Goal: Navigation & Orientation: Go to known website

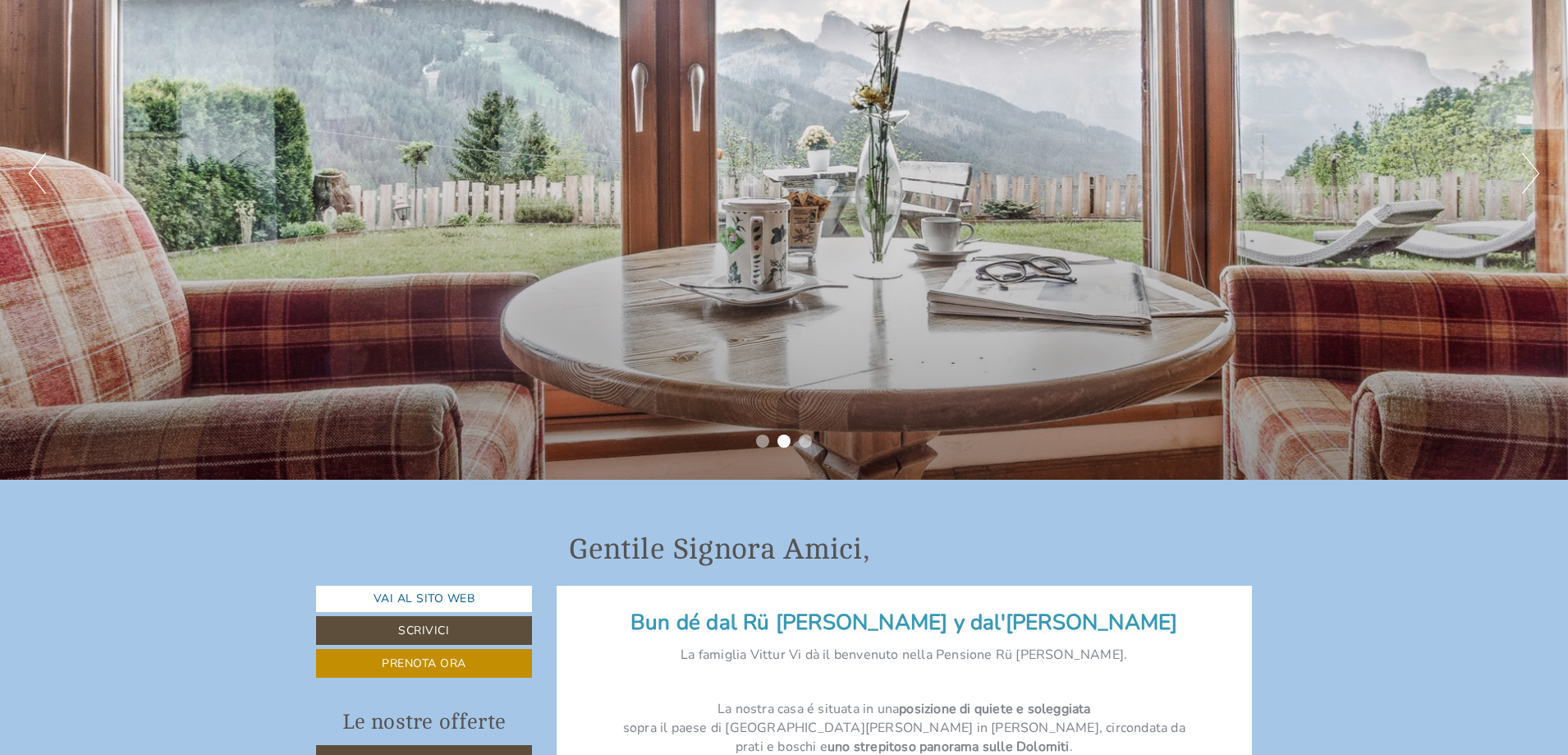
scroll to position [82, 0]
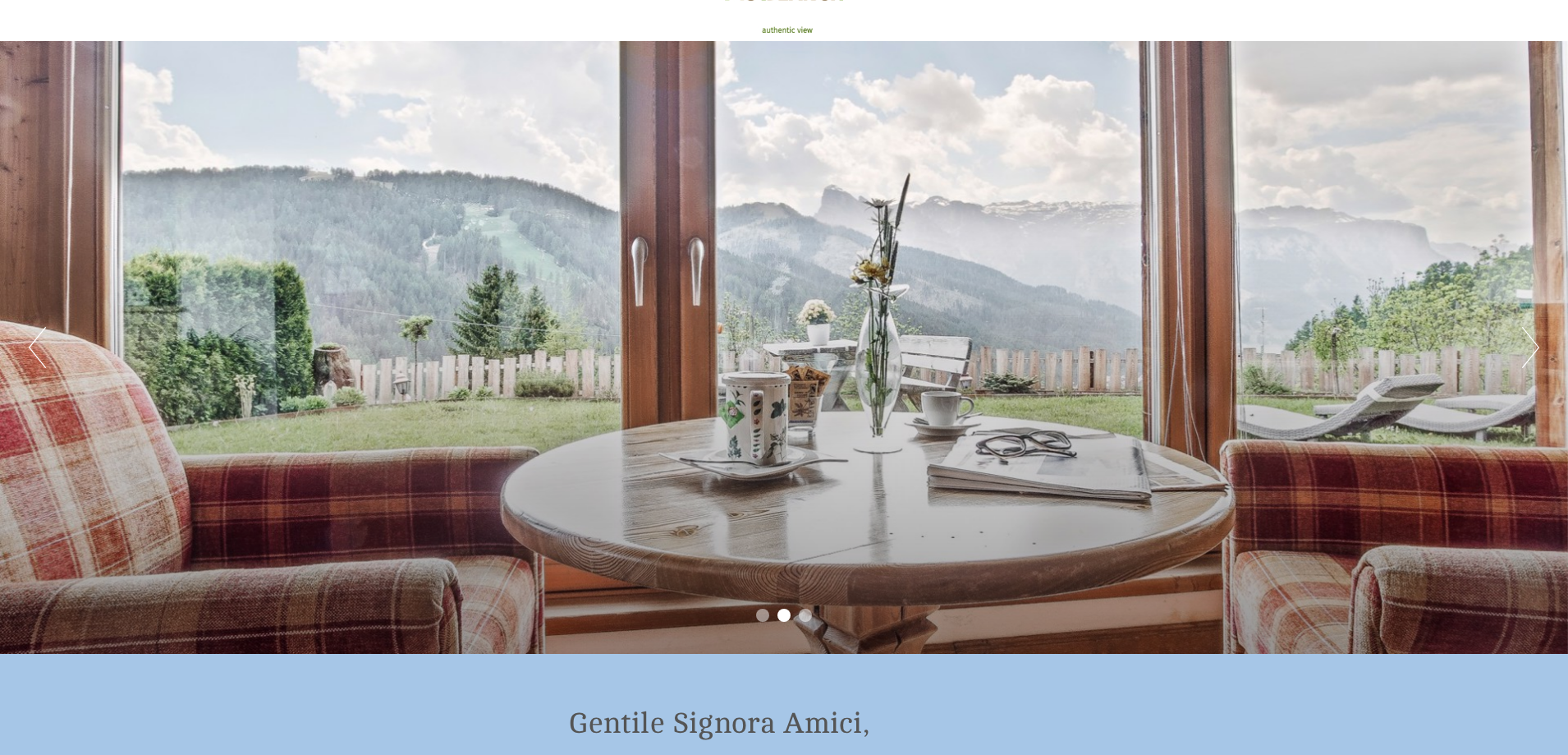
click at [1529, 349] on button "Next" at bounding box center [1530, 347] width 18 height 41
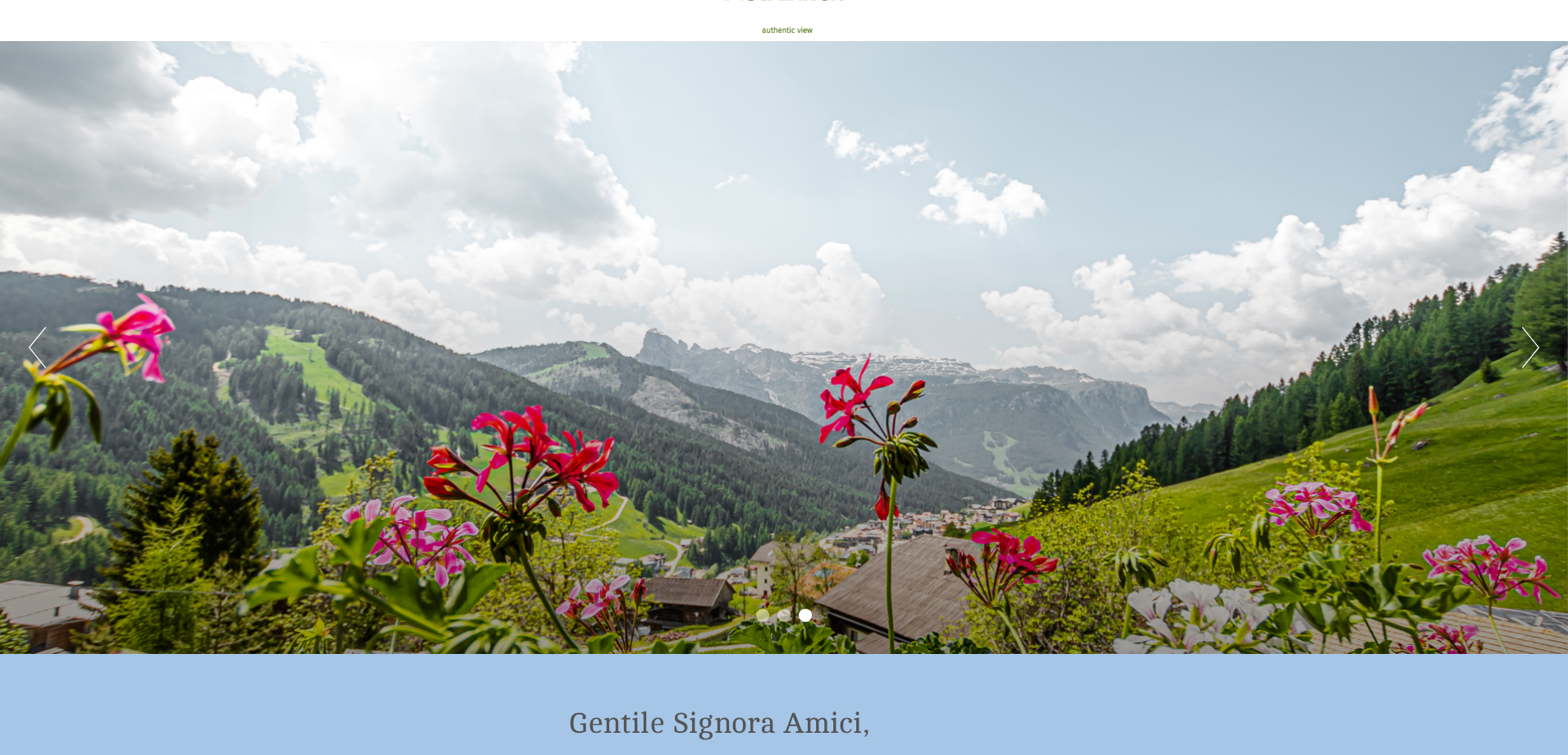
click at [1529, 349] on button "Next" at bounding box center [1530, 347] width 18 height 41
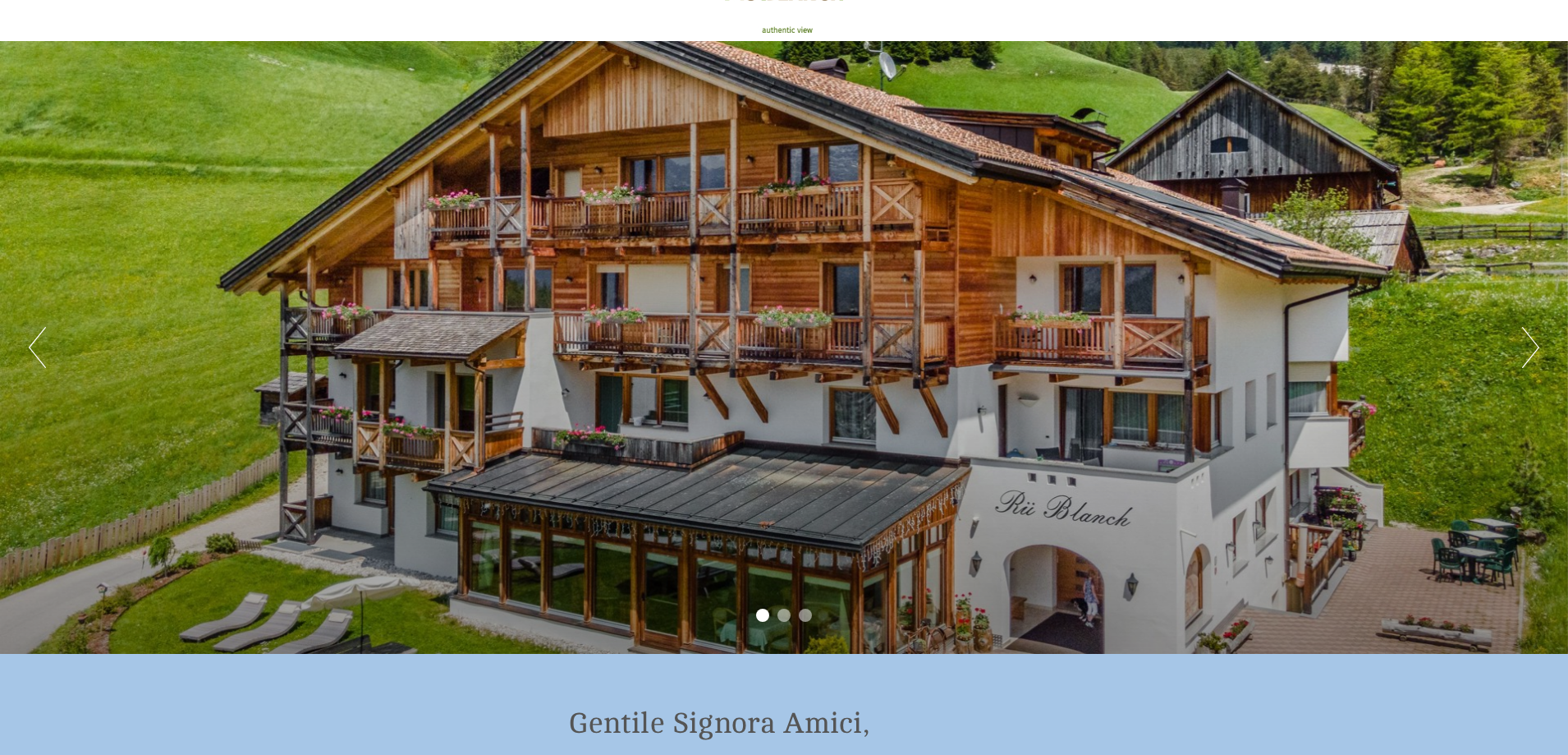
click at [1529, 349] on button "Next" at bounding box center [1530, 347] width 18 height 41
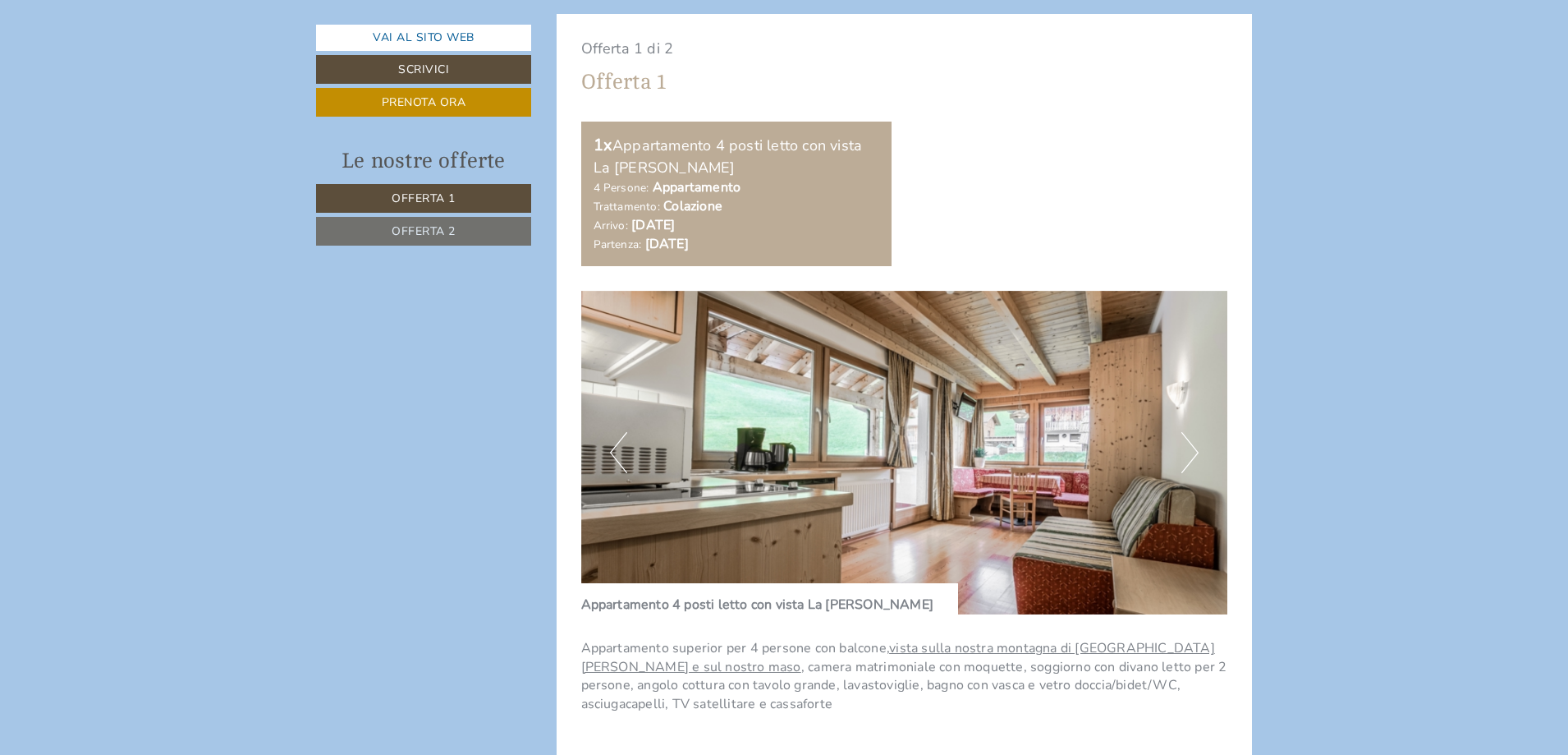
scroll to position [1314, 0]
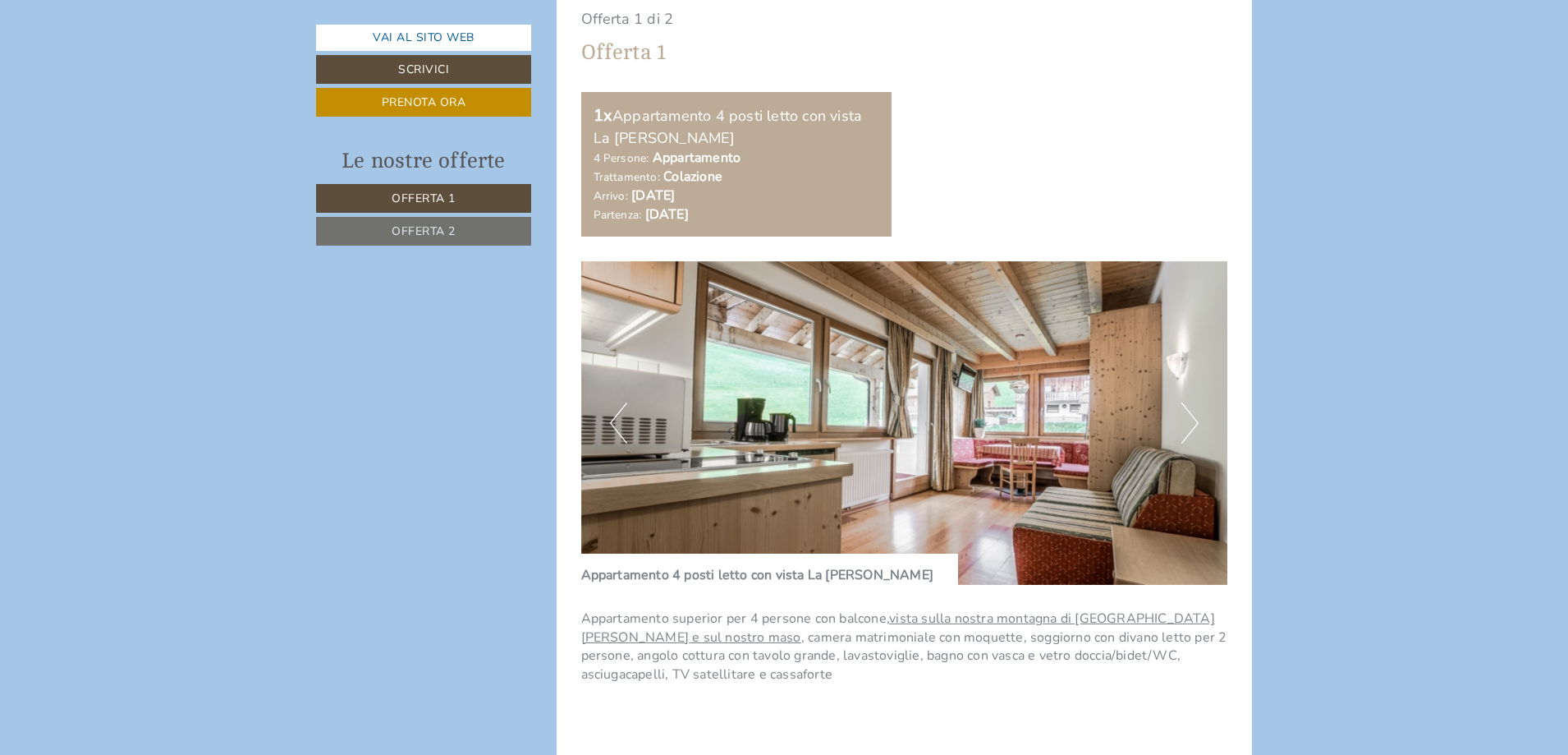
click at [1192, 419] on button "Next" at bounding box center [1190, 422] width 18 height 41
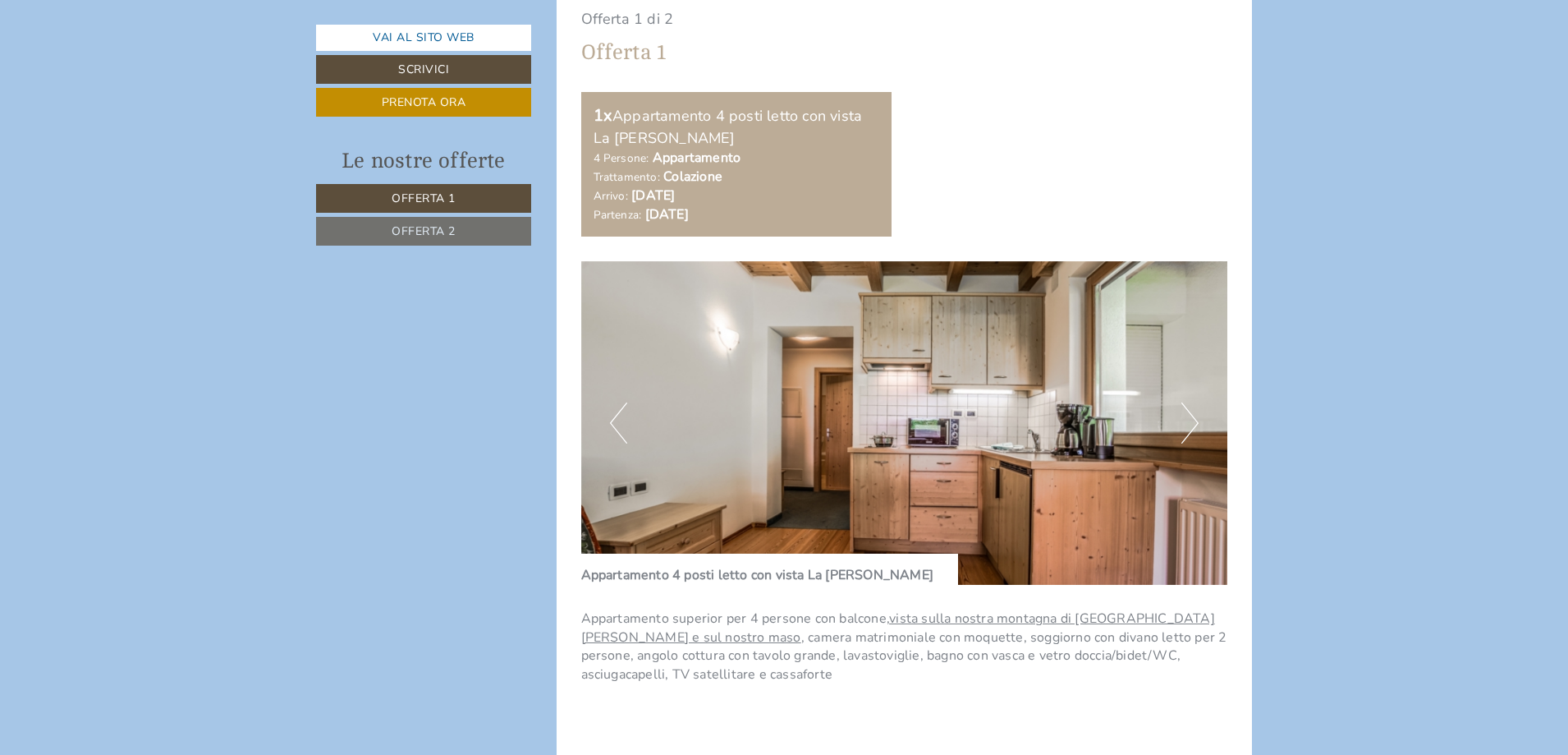
click at [1196, 427] on button "Next" at bounding box center [1190, 422] width 18 height 41
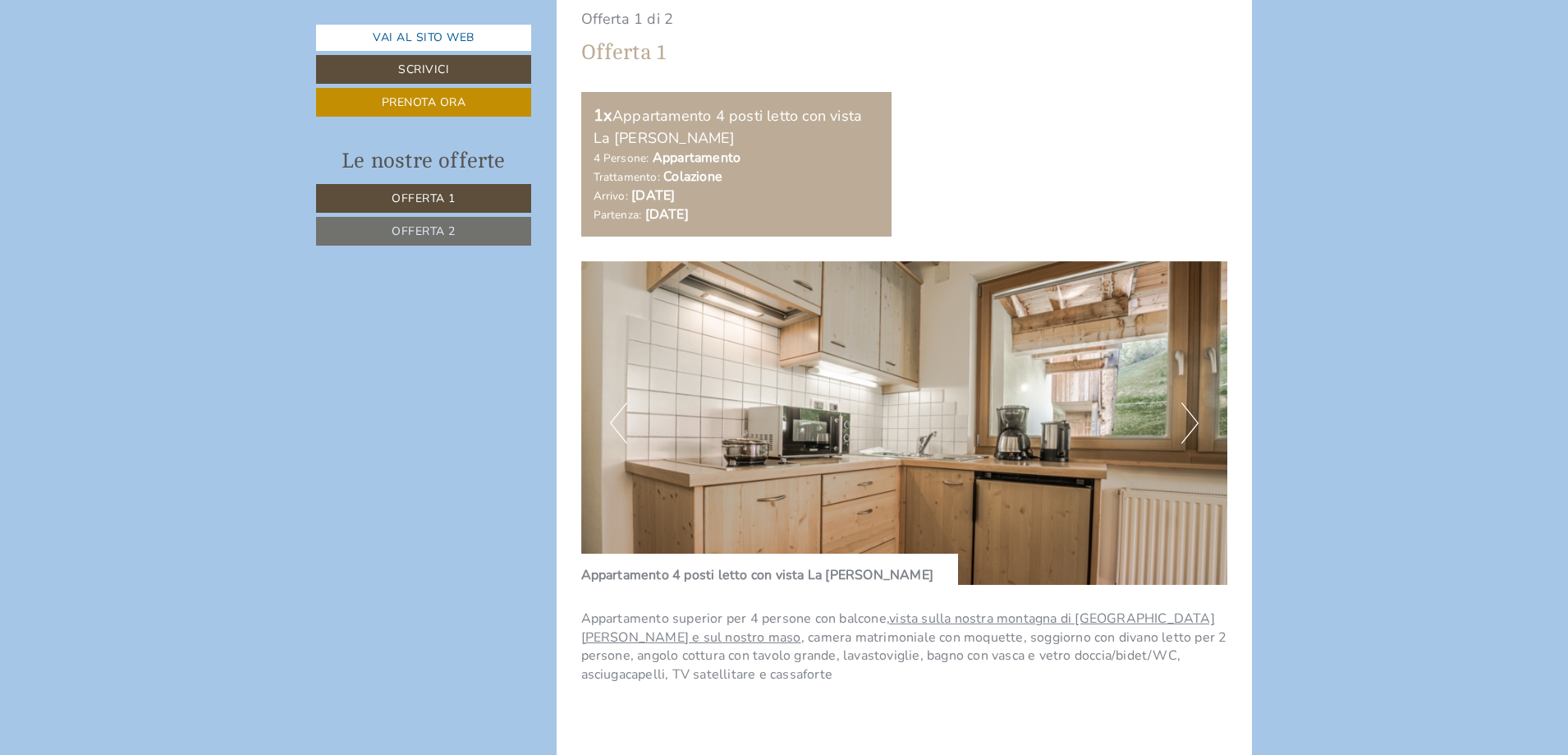
click at [1196, 428] on button "Next" at bounding box center [1190, 422] width 18 height 41
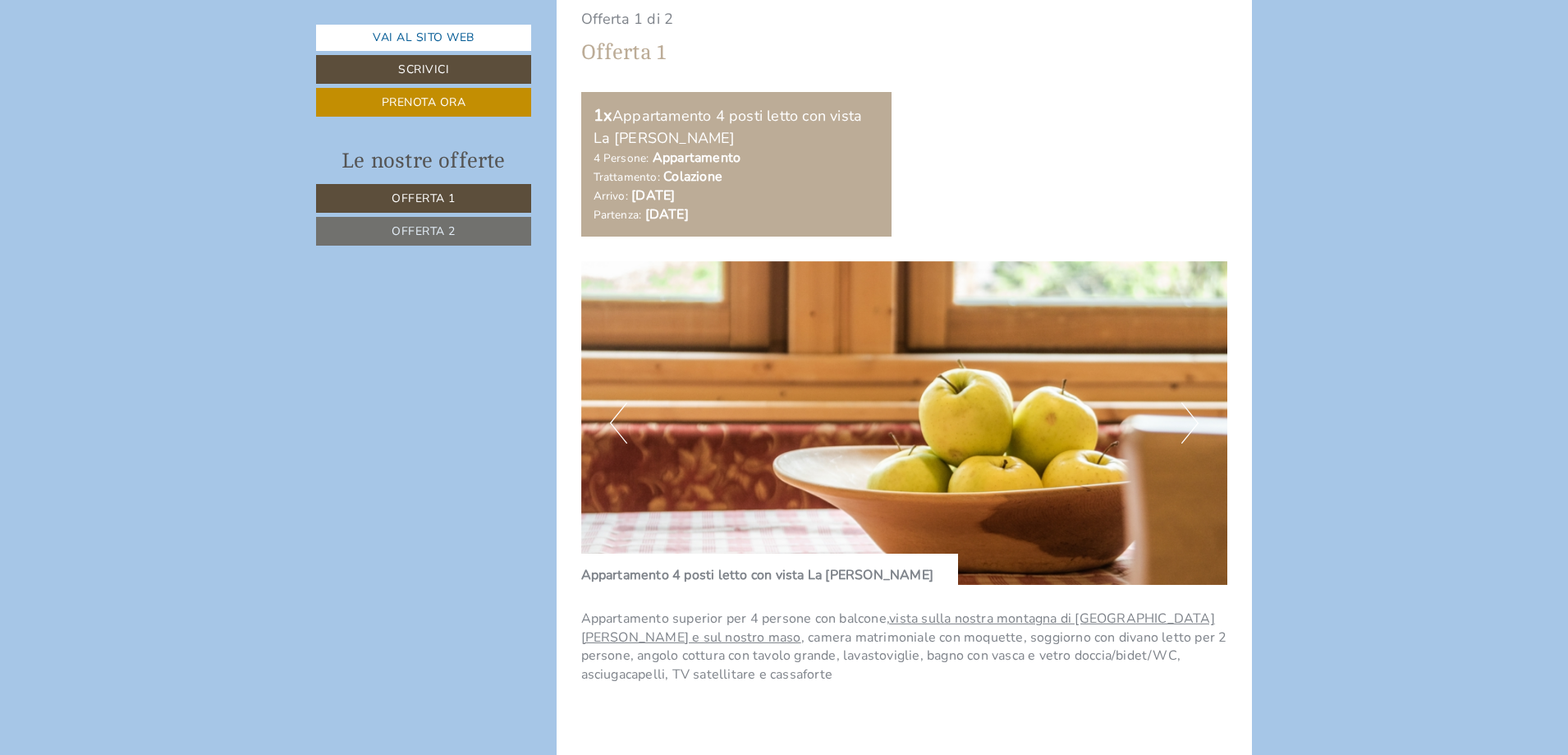
click at [1196, 428] on button "Next" at bounding box center [1190, 422] width 18 height 41
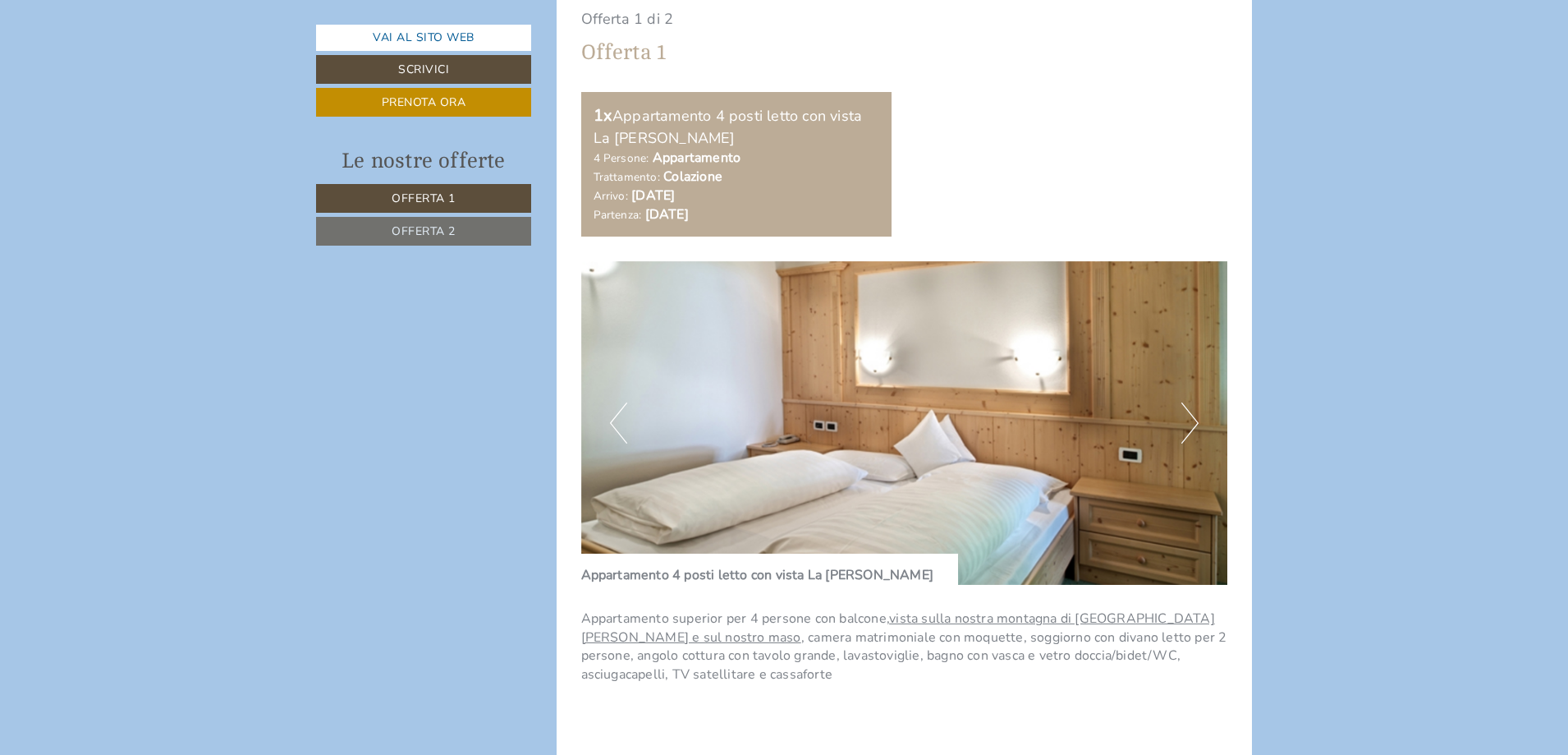
click at [1196, 428] on button "Next" at bounding box center [1190, 422] width 18 height 41
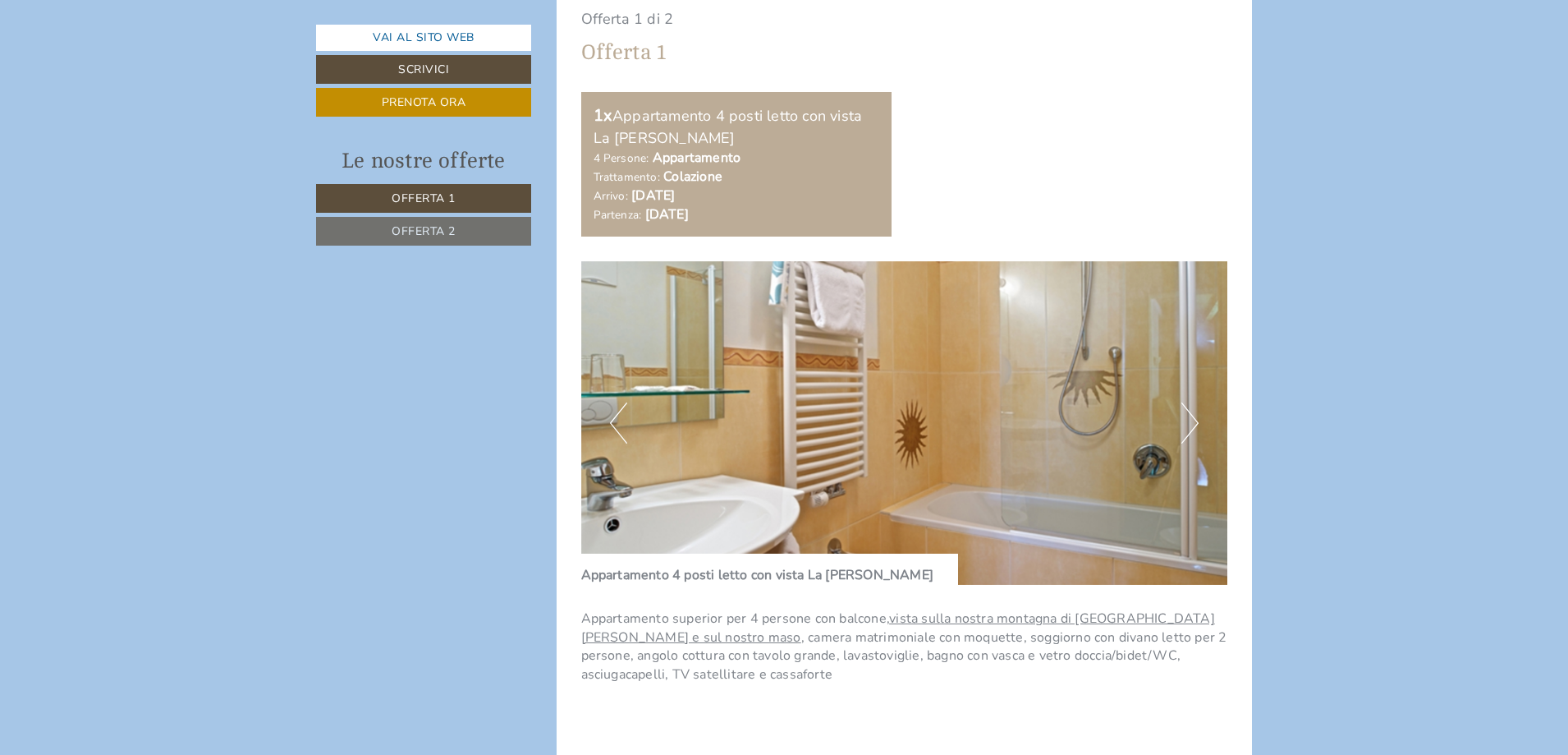
click at [1196, 428] on button "Next" at bounding box center [1190, 422] width 18 height 41
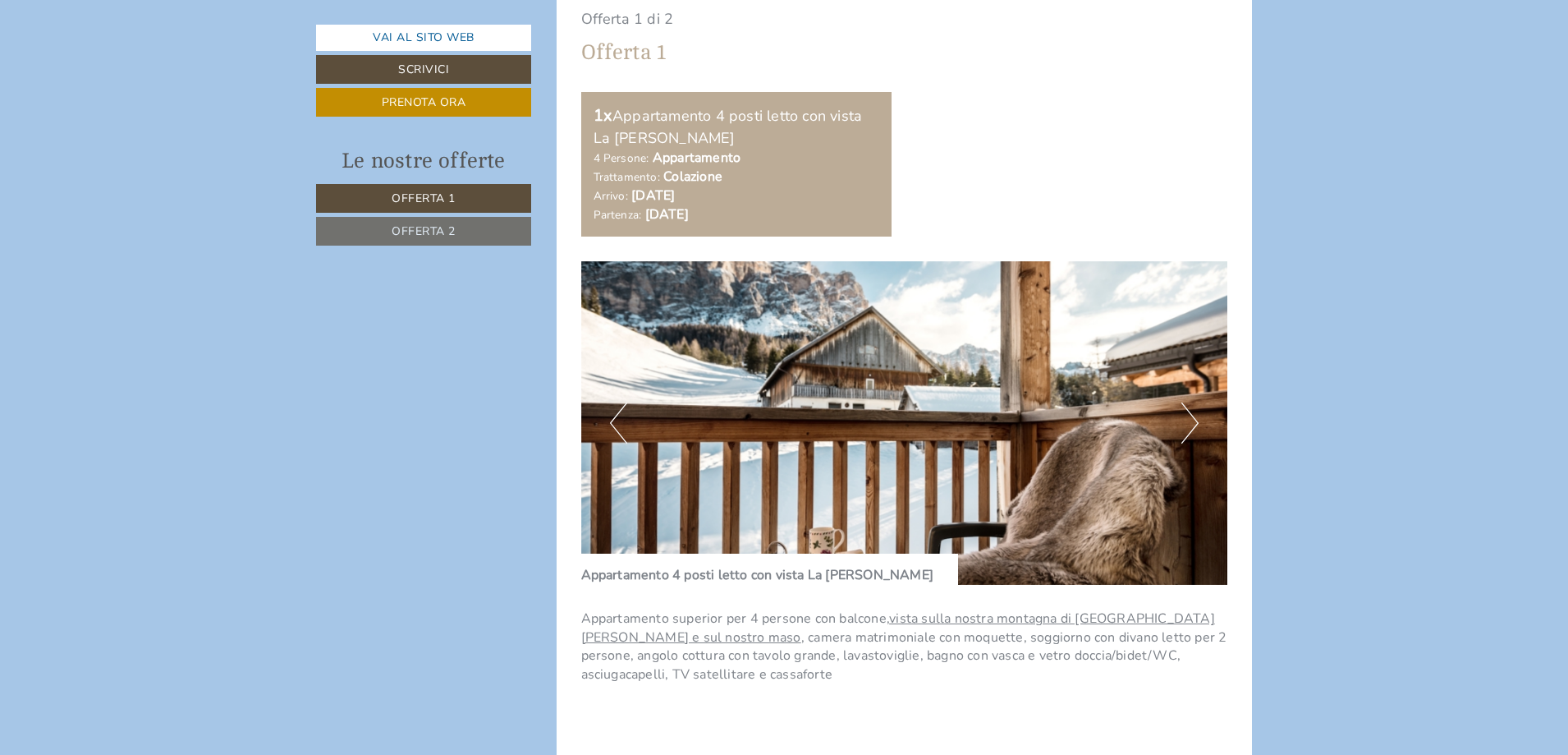
click at [1196, 428] on button "Next" at bounding box center [1190, 422] width 18 height 41
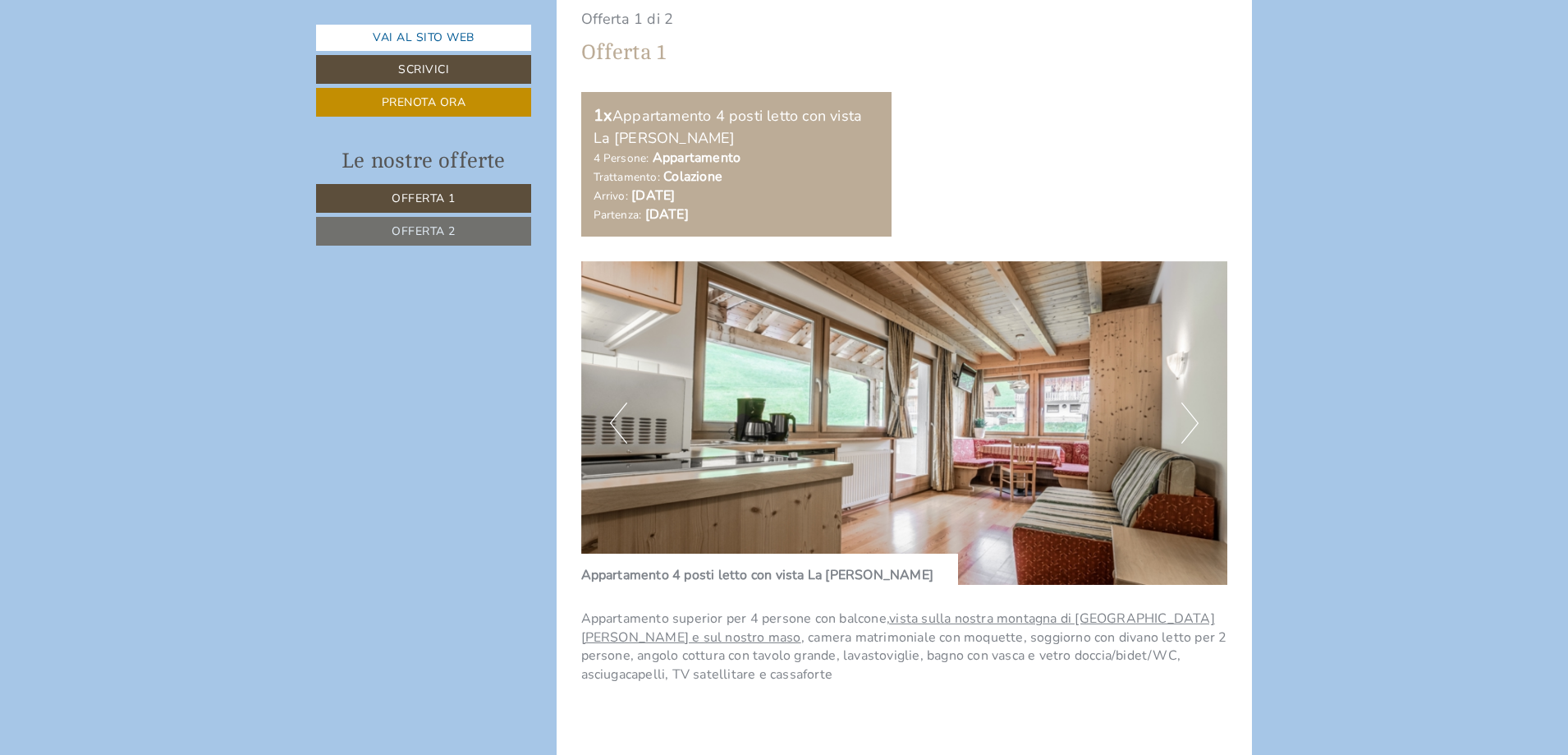
click at [1196, 428] on button "Next" at bounding box center [1190, 422] width 18 height 41
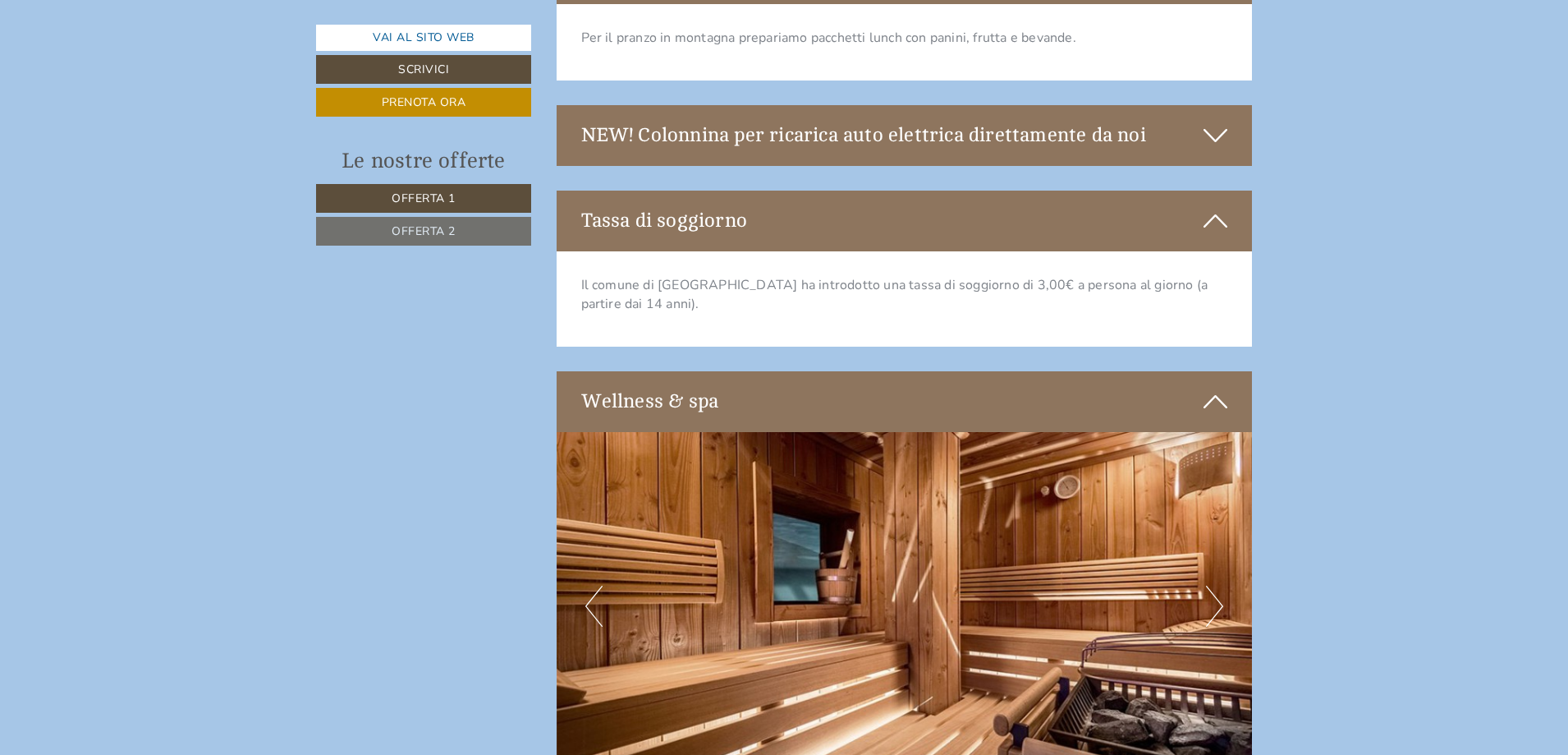
scroll to position [4271, 0]
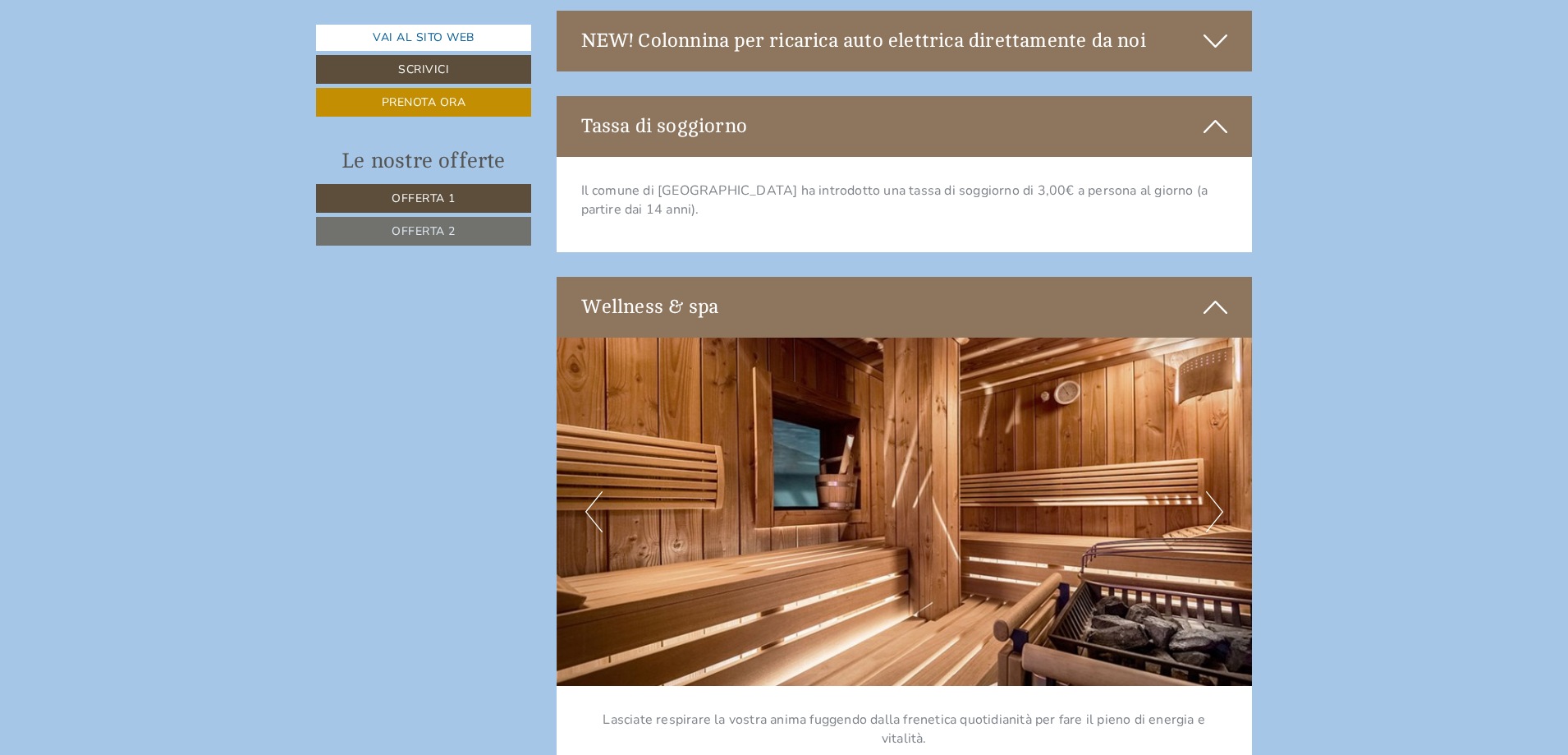
click at [1198, 456] on img at bounding box center [904, 512] width 696 height 349
click at [1220, 491] on button "Next" at bounding box center [1214, 512] width 18 height 41
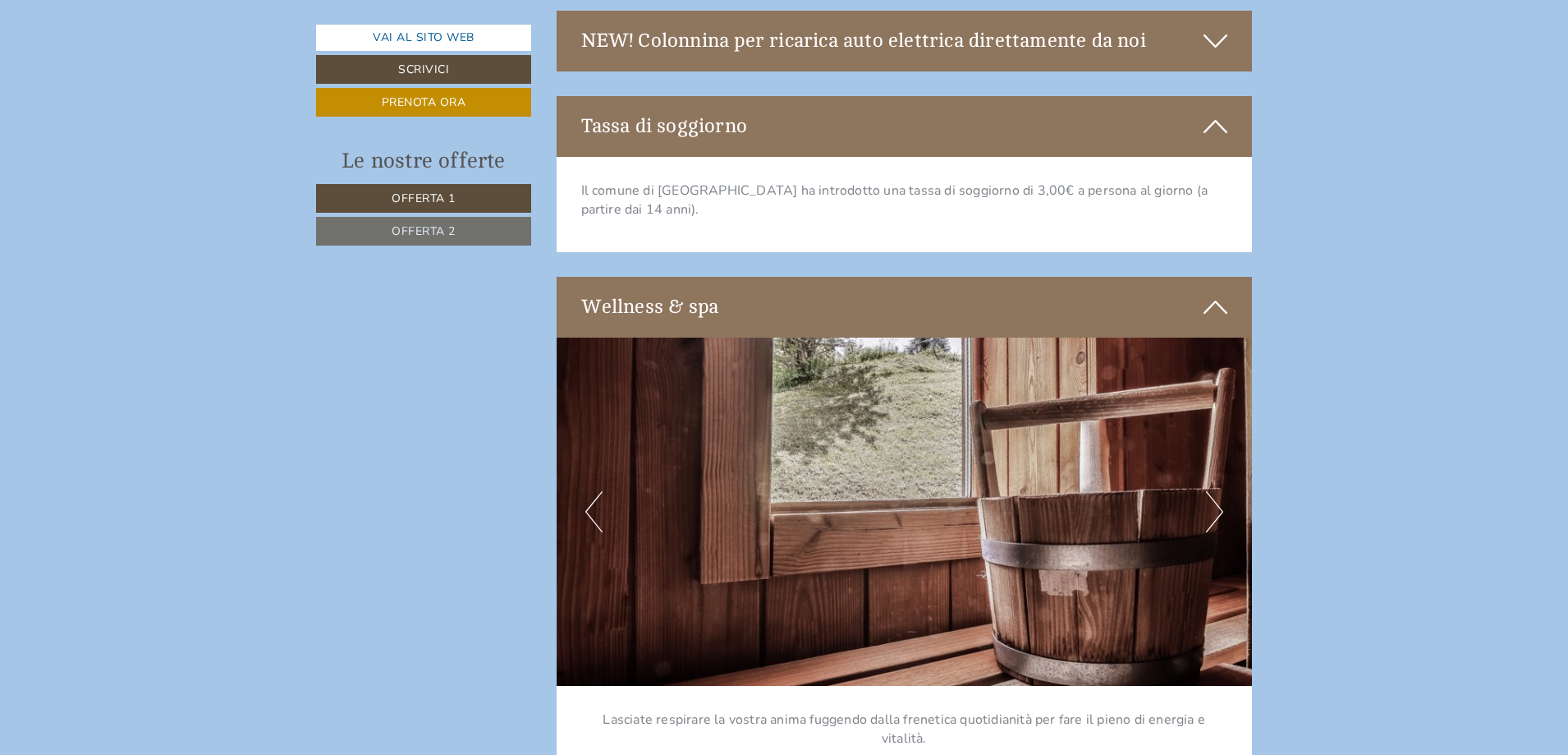
click at [1218, 491] on button "Next" at bounding box center [1214, 512] width 18 height 41
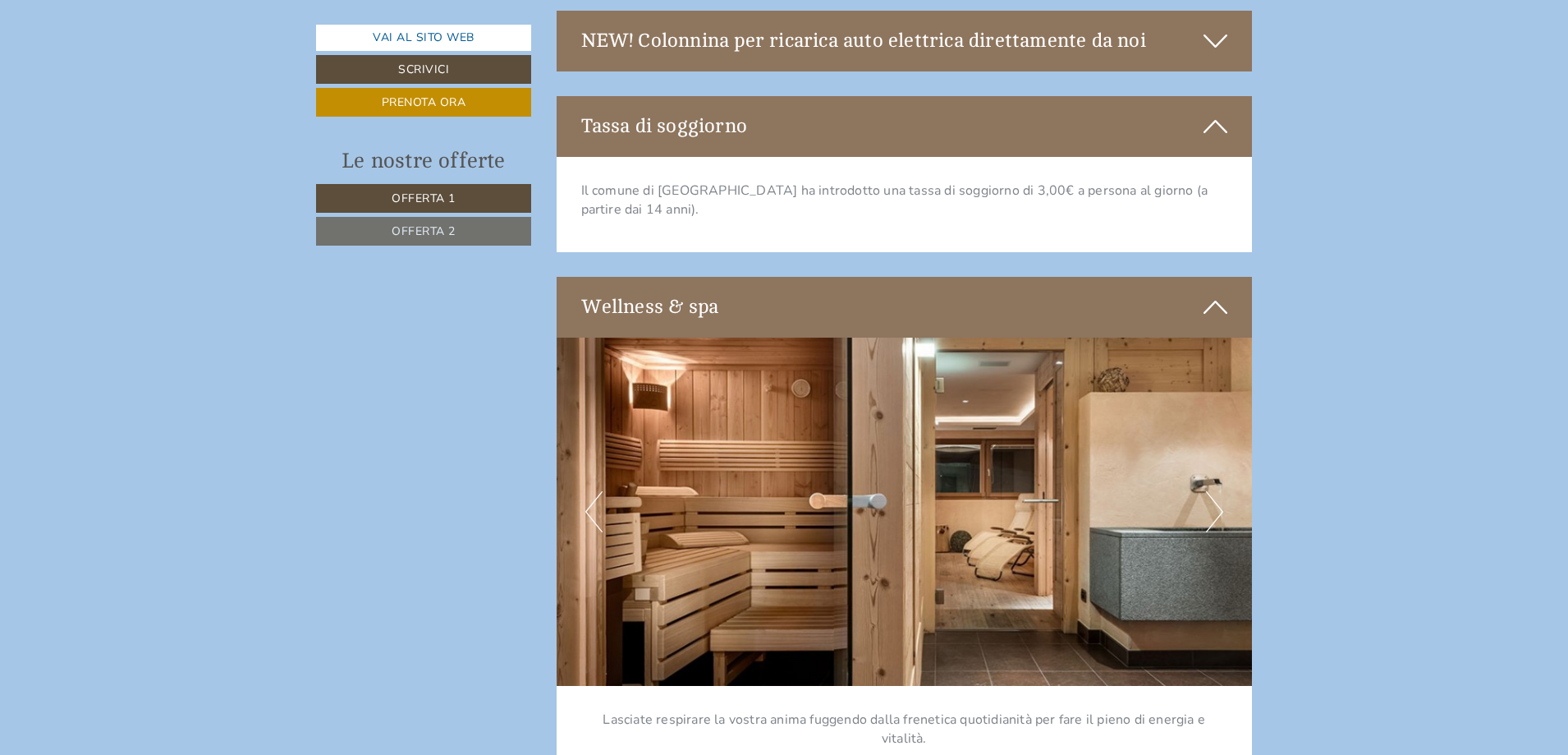
click at [1218, 491] on button "Next" at bounding box center [1214, 512] width 18 height 41
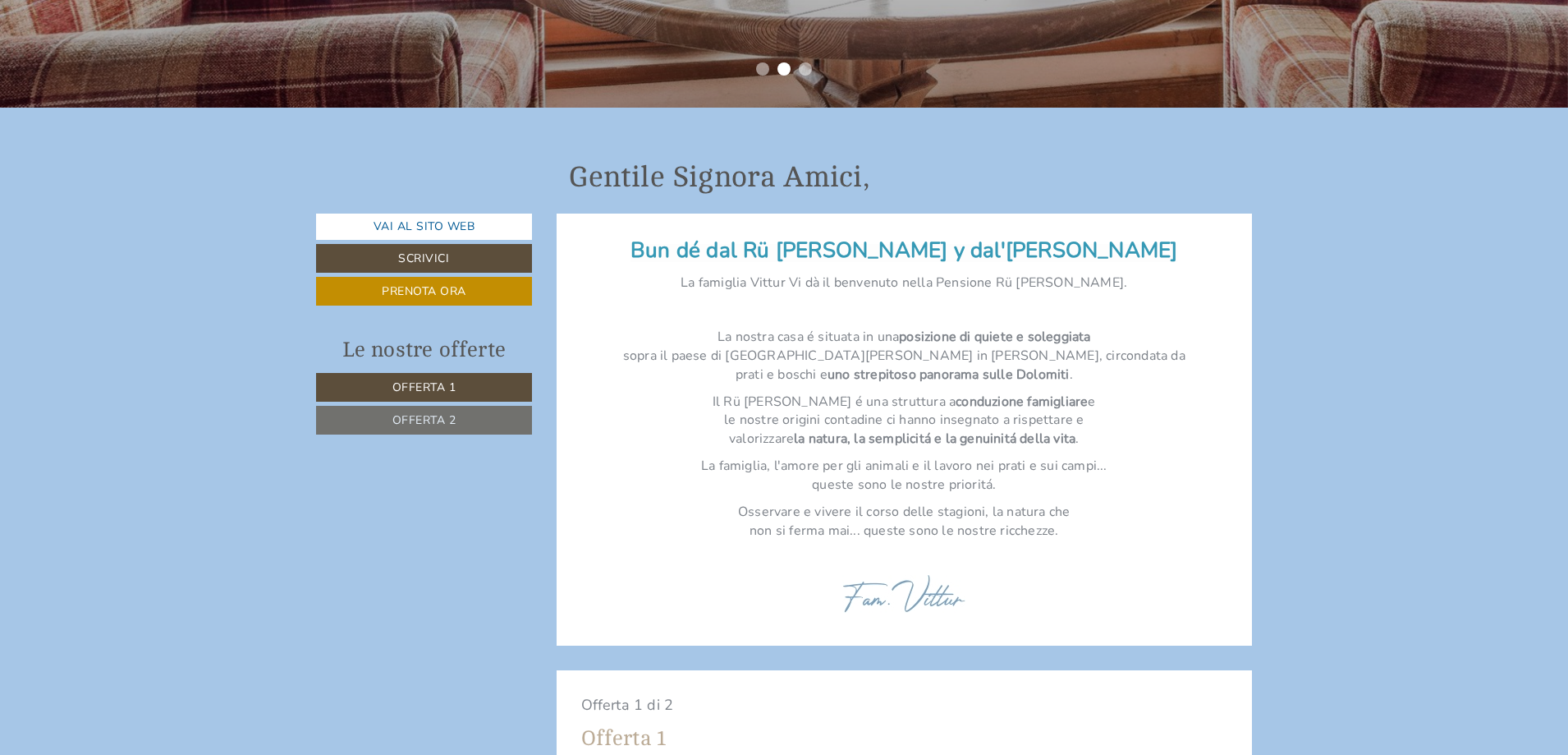
scroll to position [657, 0]
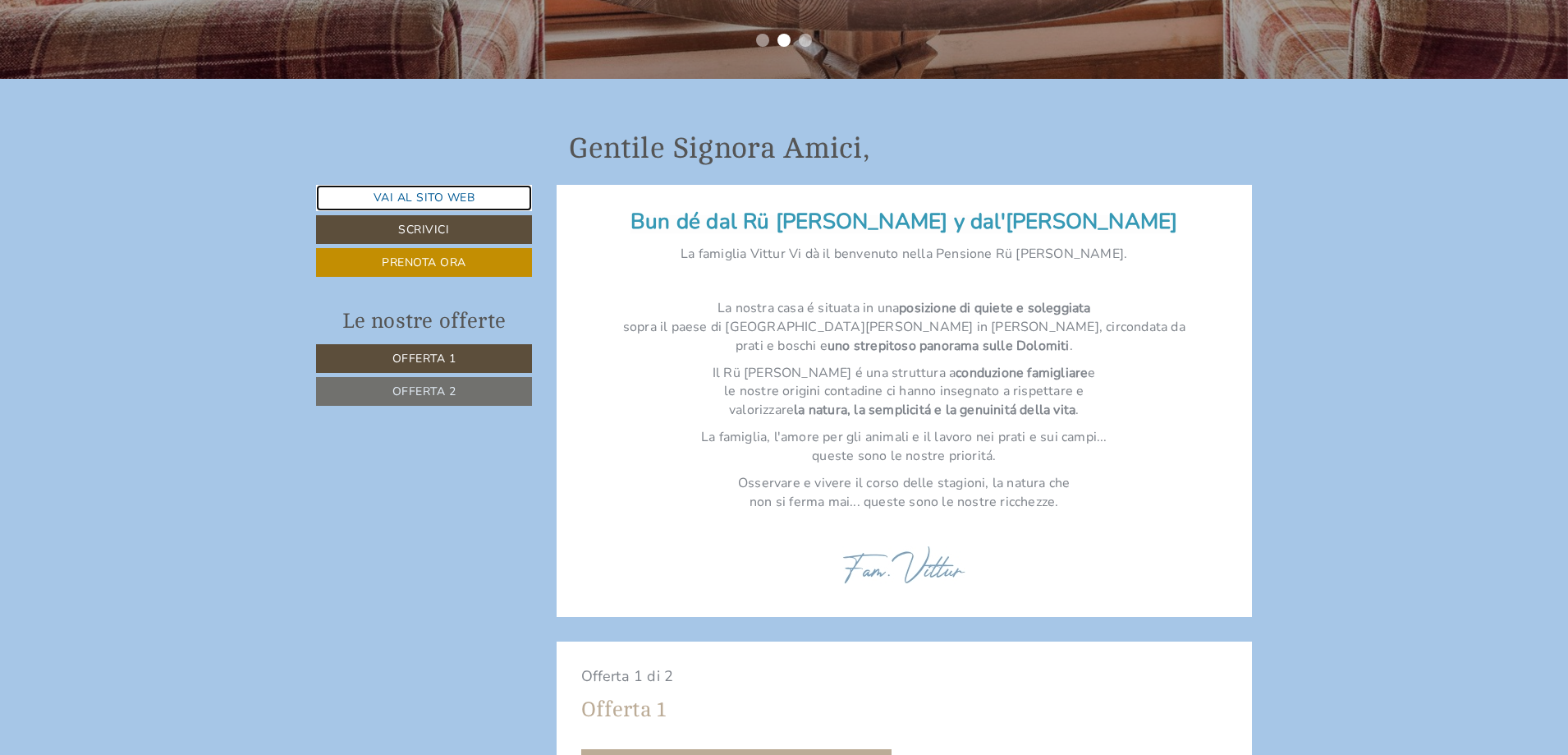
click at [439, 189] on link "Vai al sito web" at bounding box center [424, 198] width 216 height 26
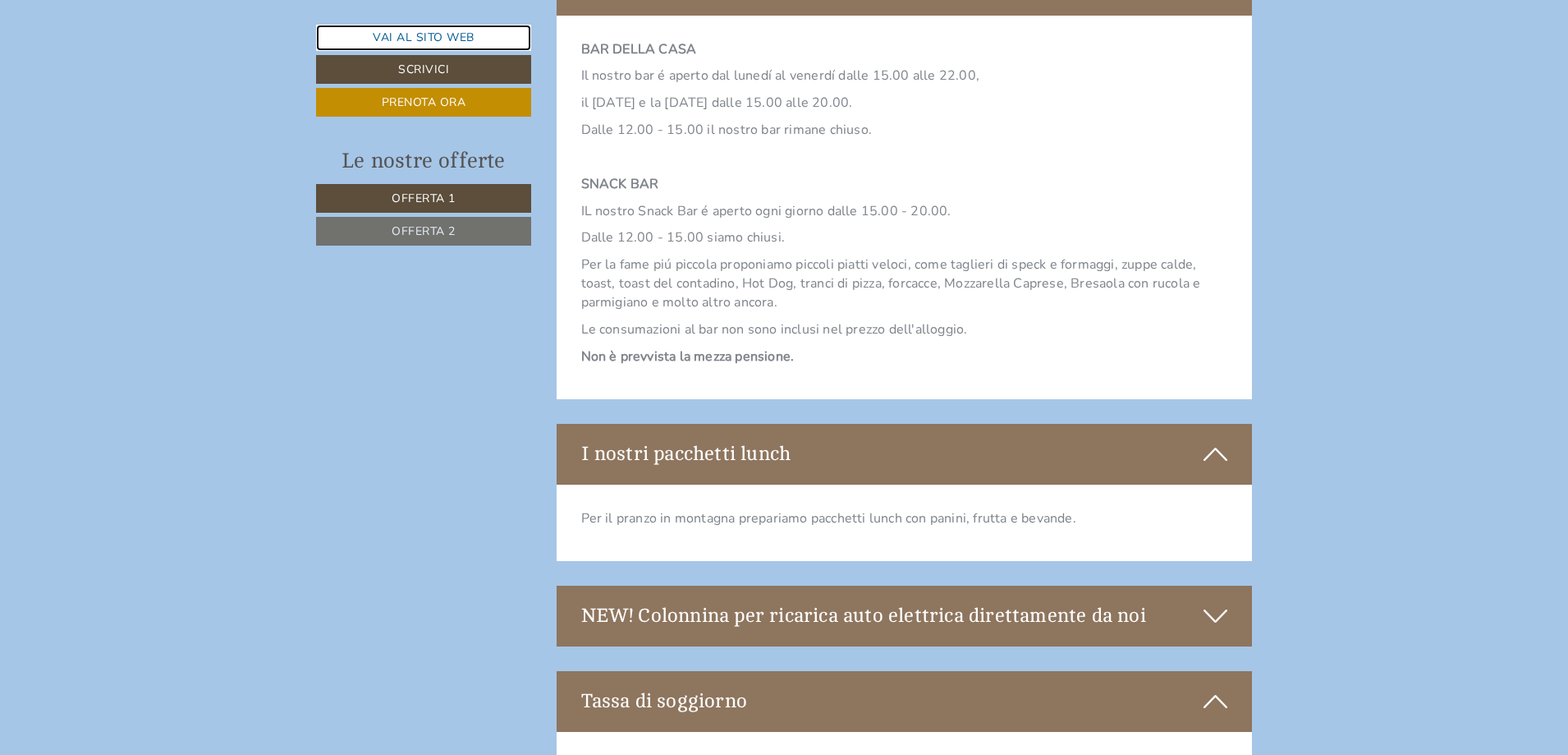
scroll to position [4188, 0]
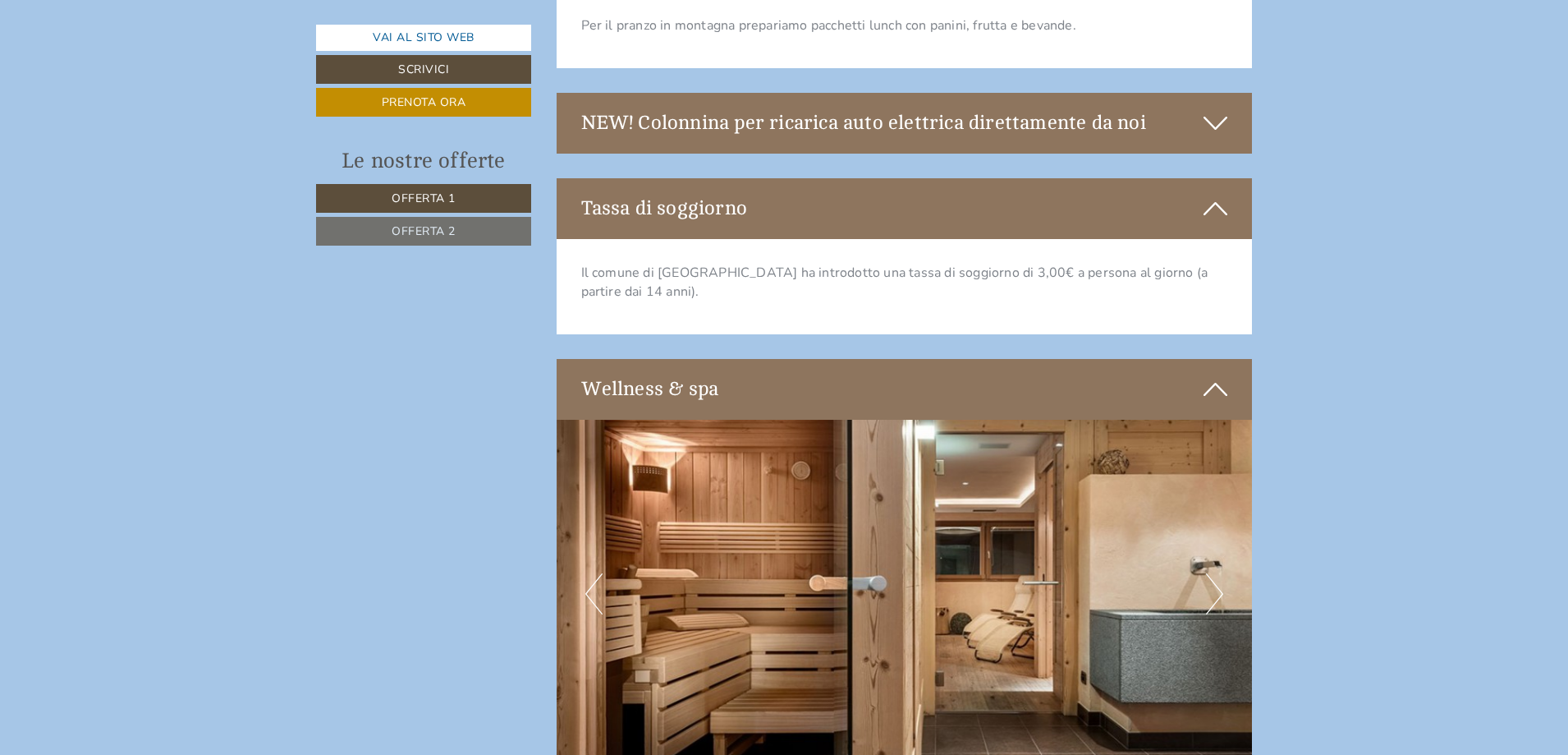
click at [1207, 119] on icon at bounding box center [1215, 123] width 24 height 28
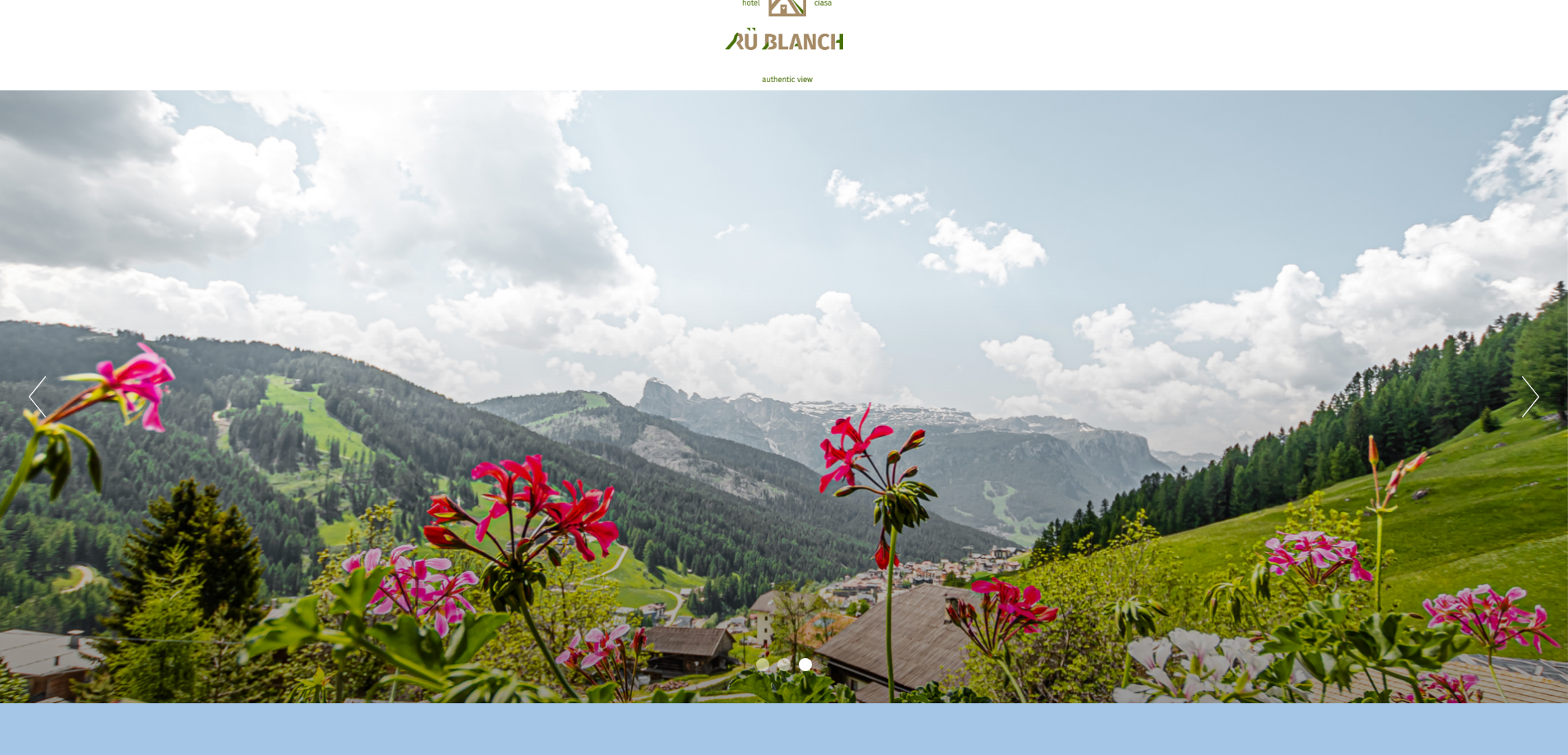
scroll to position [0, 0]
